Goal: Task Accomplishment & Management: Manage account settings

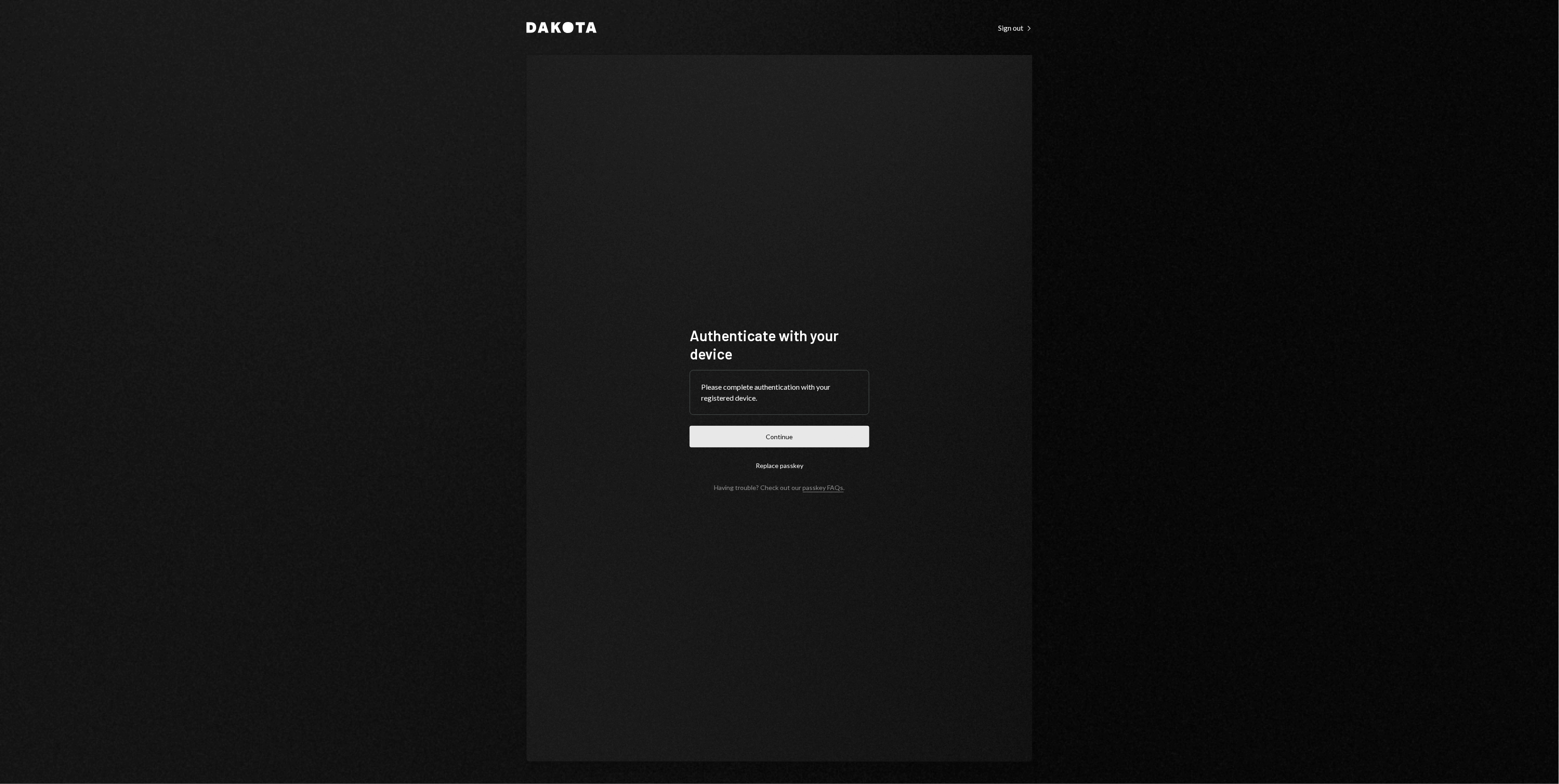
click at [784, 437] on button "Continue" at bounding box center [780, 437] width 180 height 22
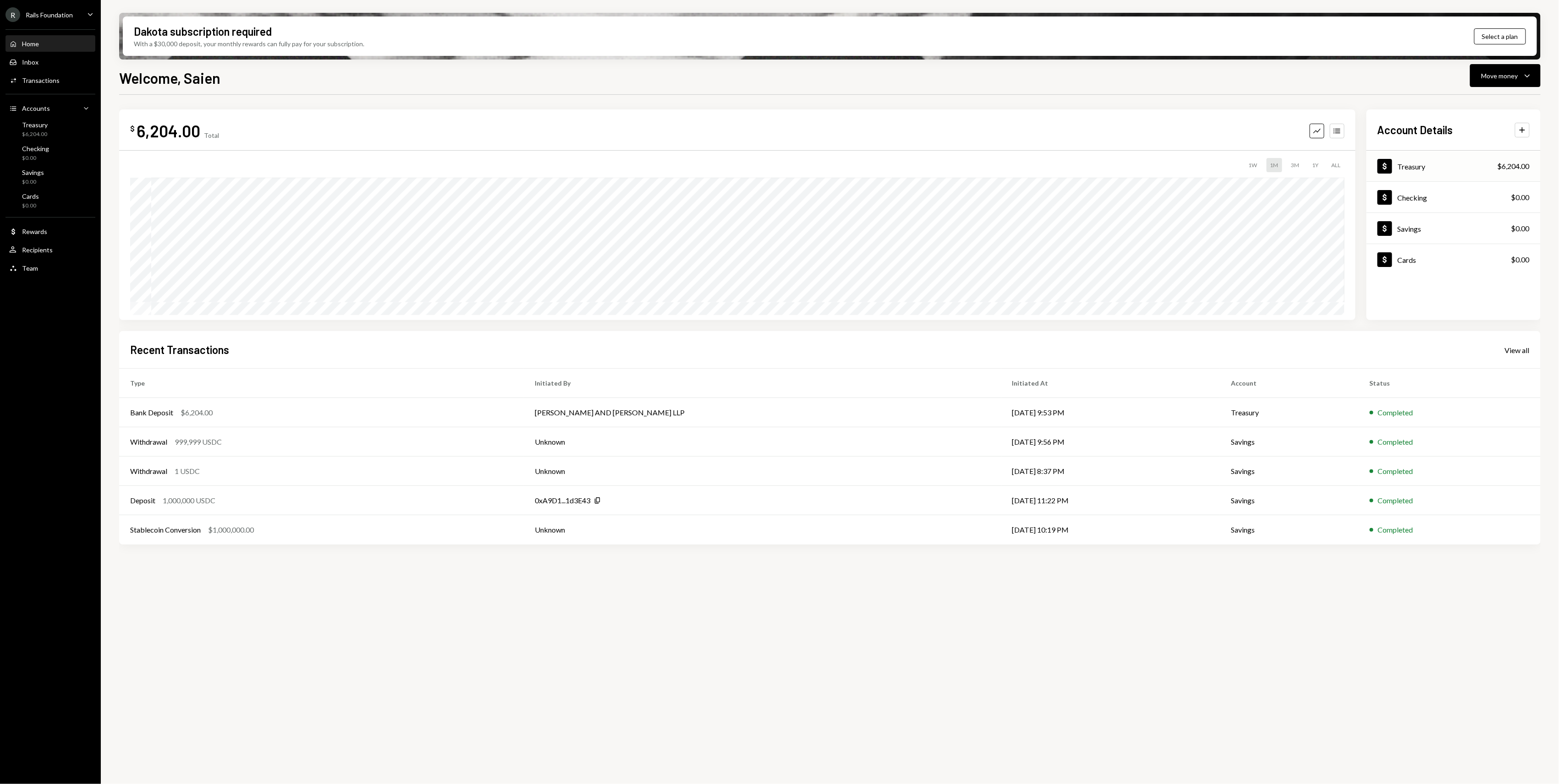
click at [1446, 171] on div "Dollar Treasury $6,204.00" at bounding box center [1454, 166] width 174 height 30
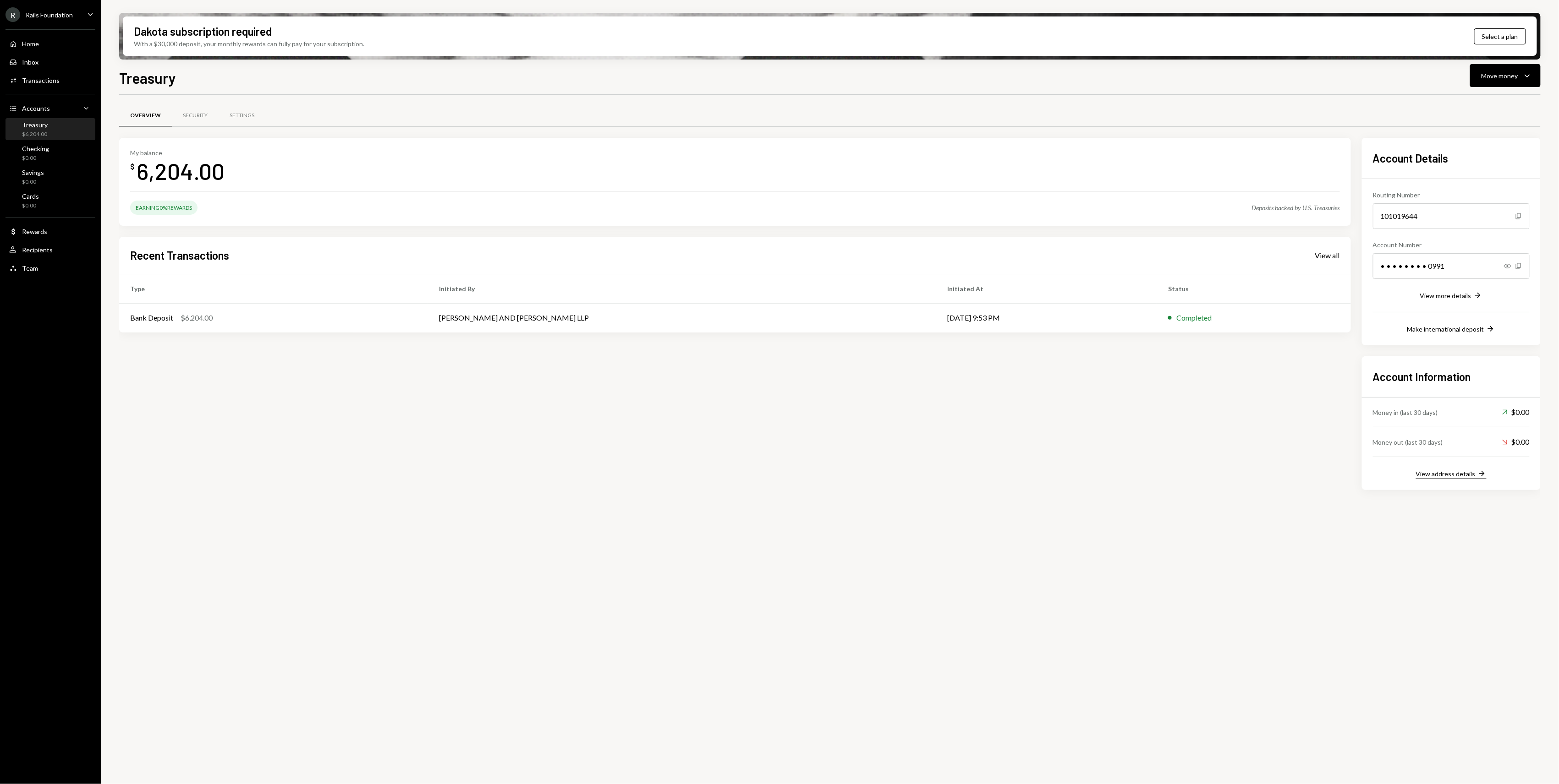
click at [1434, 471] on div "View address details" at bounding box center [1446, 474] width 59 height 8
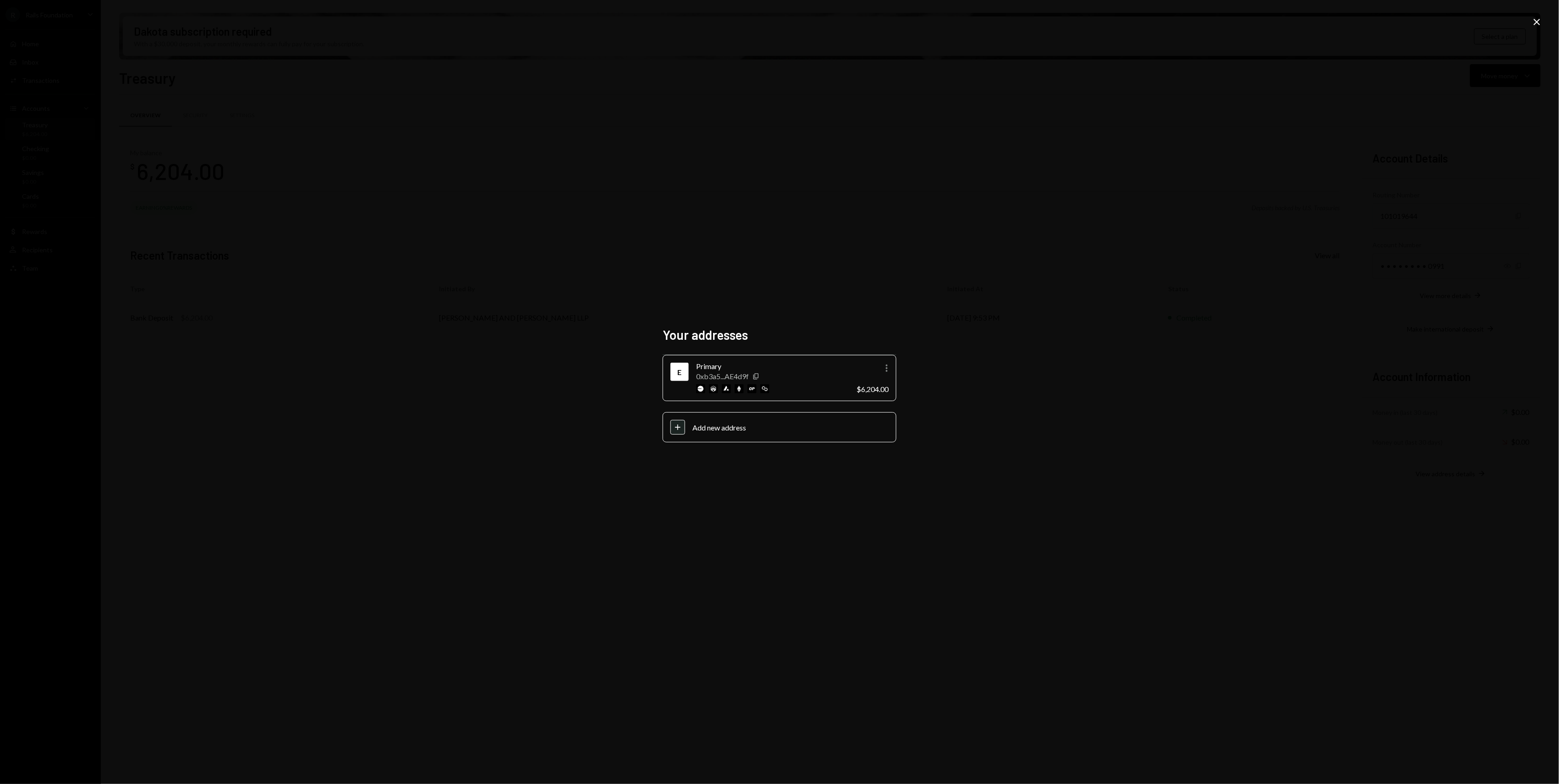
click at [761, 376] on div "0xb3a5...AE4d9f Copy" at bounding box center [772, 376] width 153 height 8
click at [757, 376] on icon "Copy" at bounding box center [756, 376] width 7 height 7
click at [1546, 22] on div "Your addresses E Primary 0xb3a5...AE4d9f Copy More $6,204.00 Plus Add new addre…" at bounding box center [780, 392] width 1559 height 784
click at [1540, 22] on icon "Close" at bounding box center [1537, 22] width 11 height 11
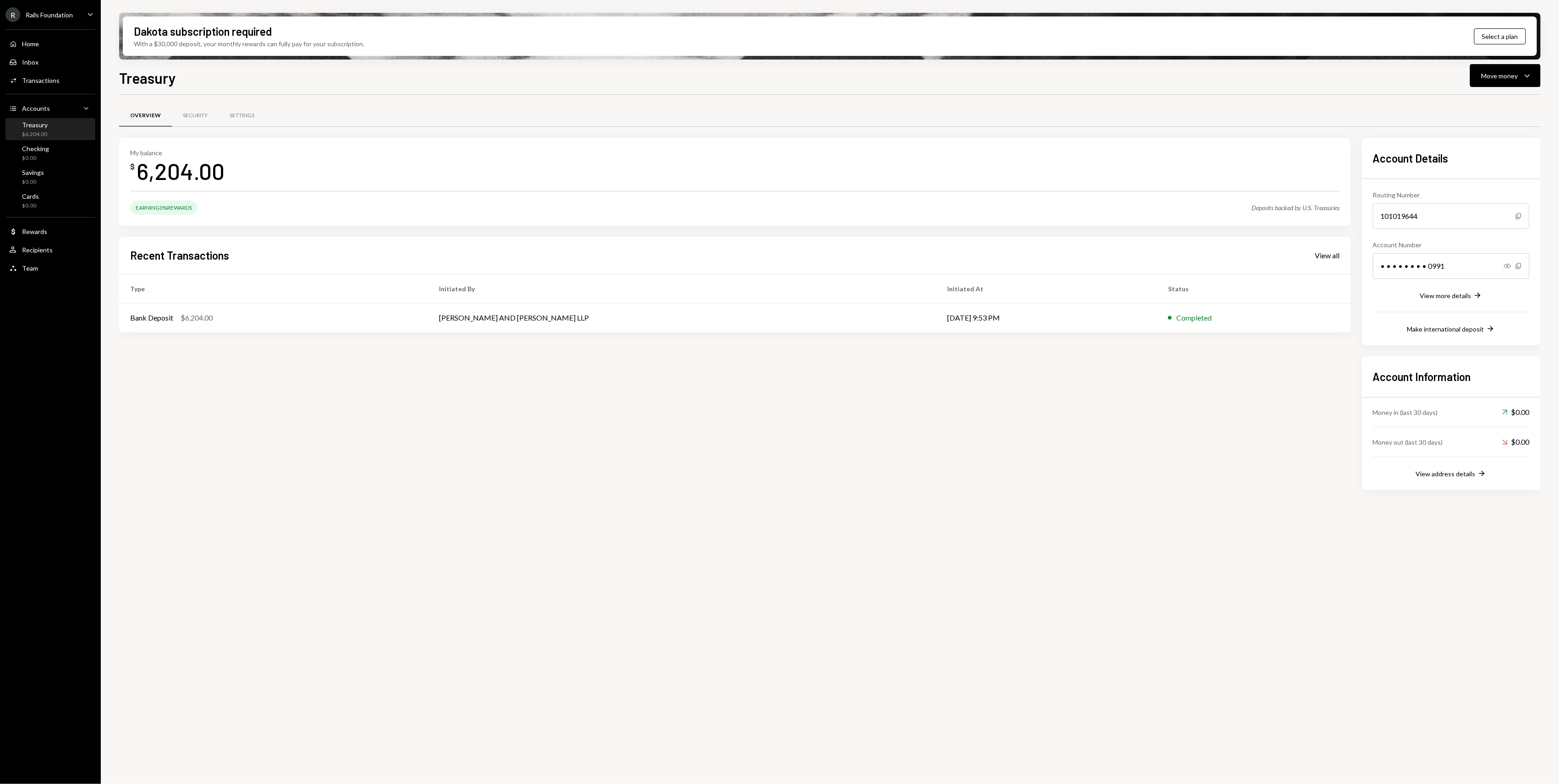
click at [33, 15] on div "Rails Foundation" at bounding box center [49, 15] width 47 height 8
click at [52, 142] on div "Sign out" at bounding box center [64, 142] width 98 height 8
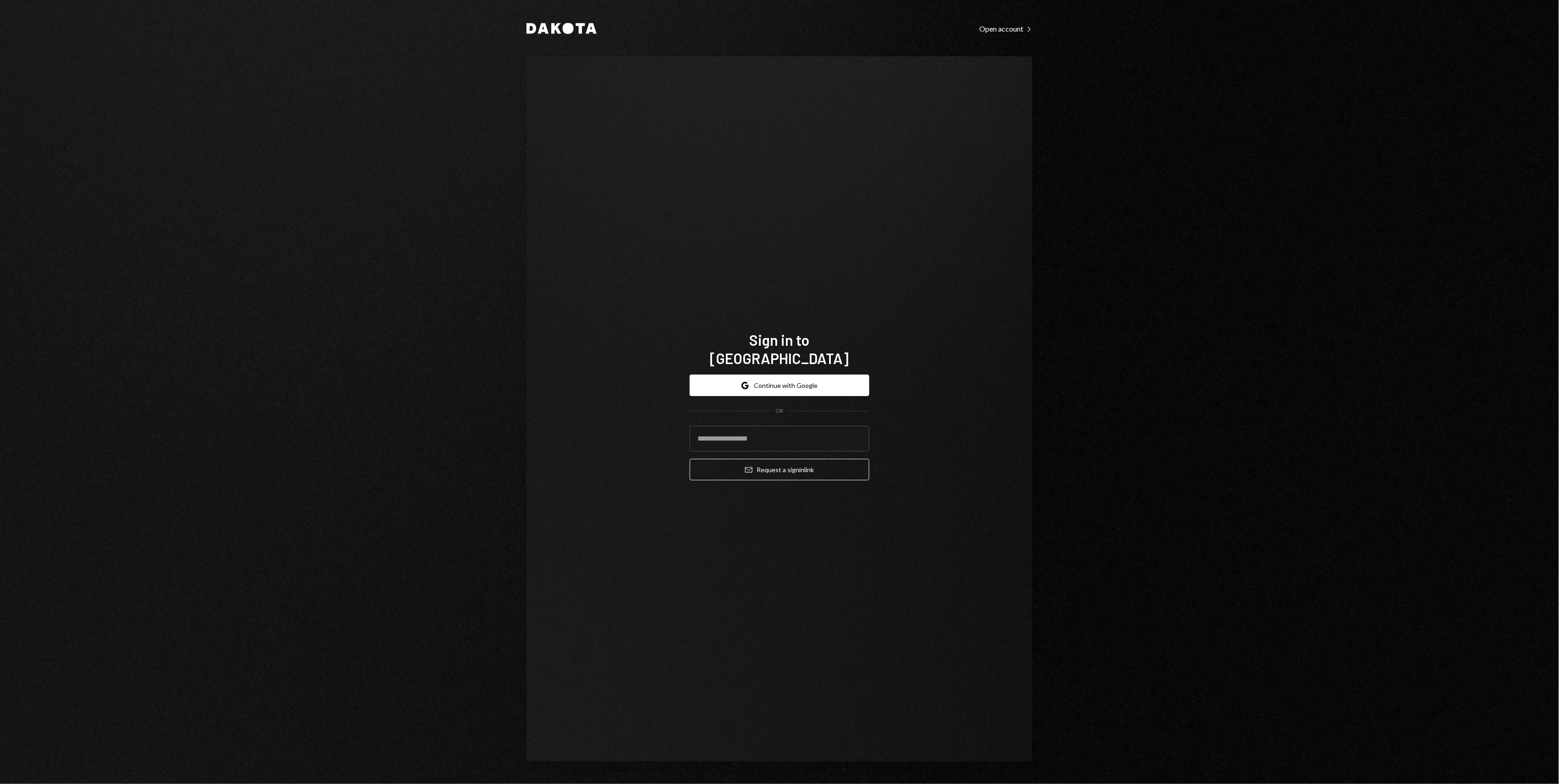
click at [1088, 618] on div "Dakota Open account Right Caret Sign in to [GEOGRAPHIC_DATA] Google Continue wi…" at bounding box center [780, 392] width 1559 height 784
